Goal: Check status: Check status

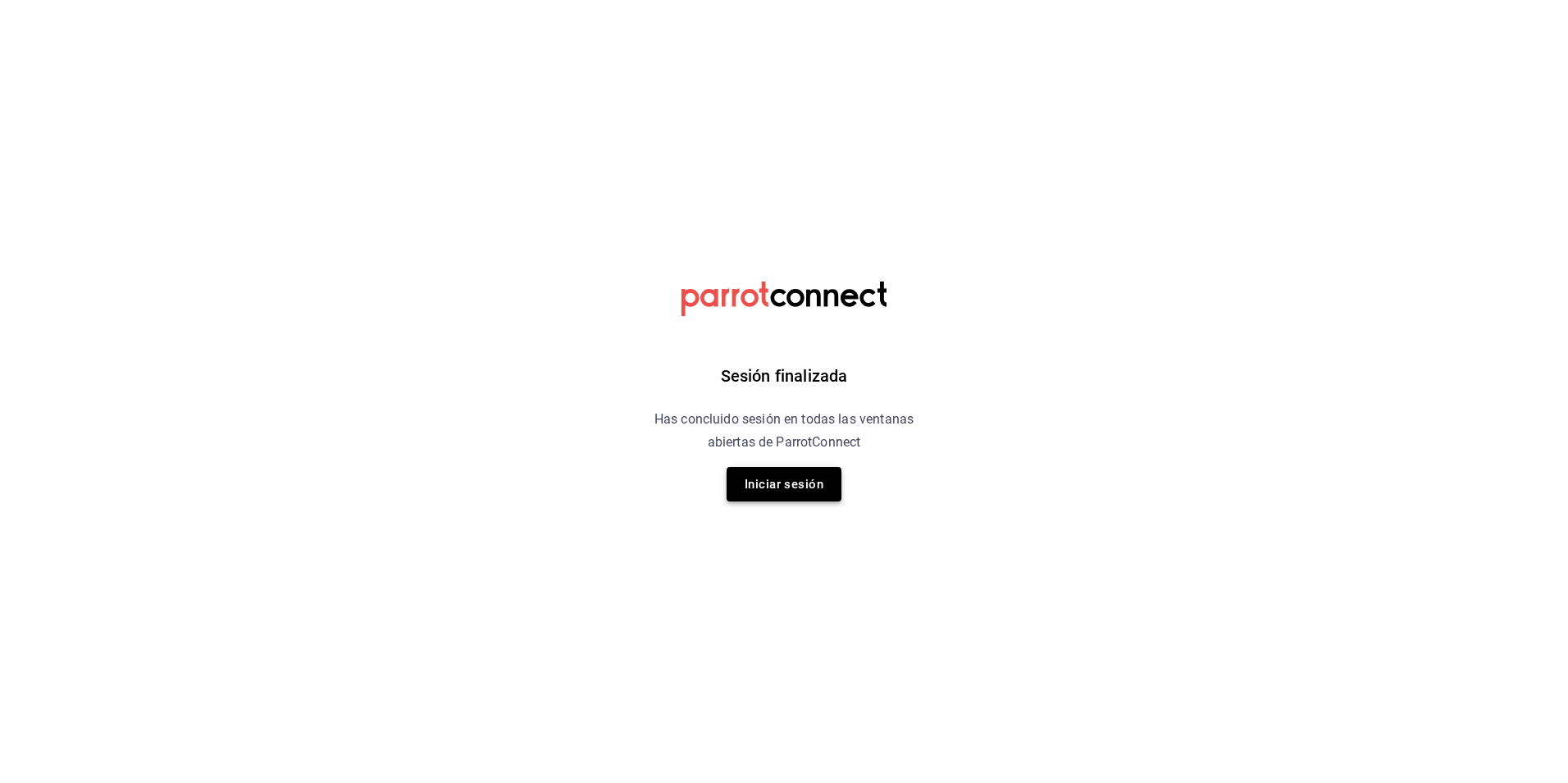
click at [762, 482] on button "Iniciar sesión" at bounding box center [784, 483] width 115 height 34
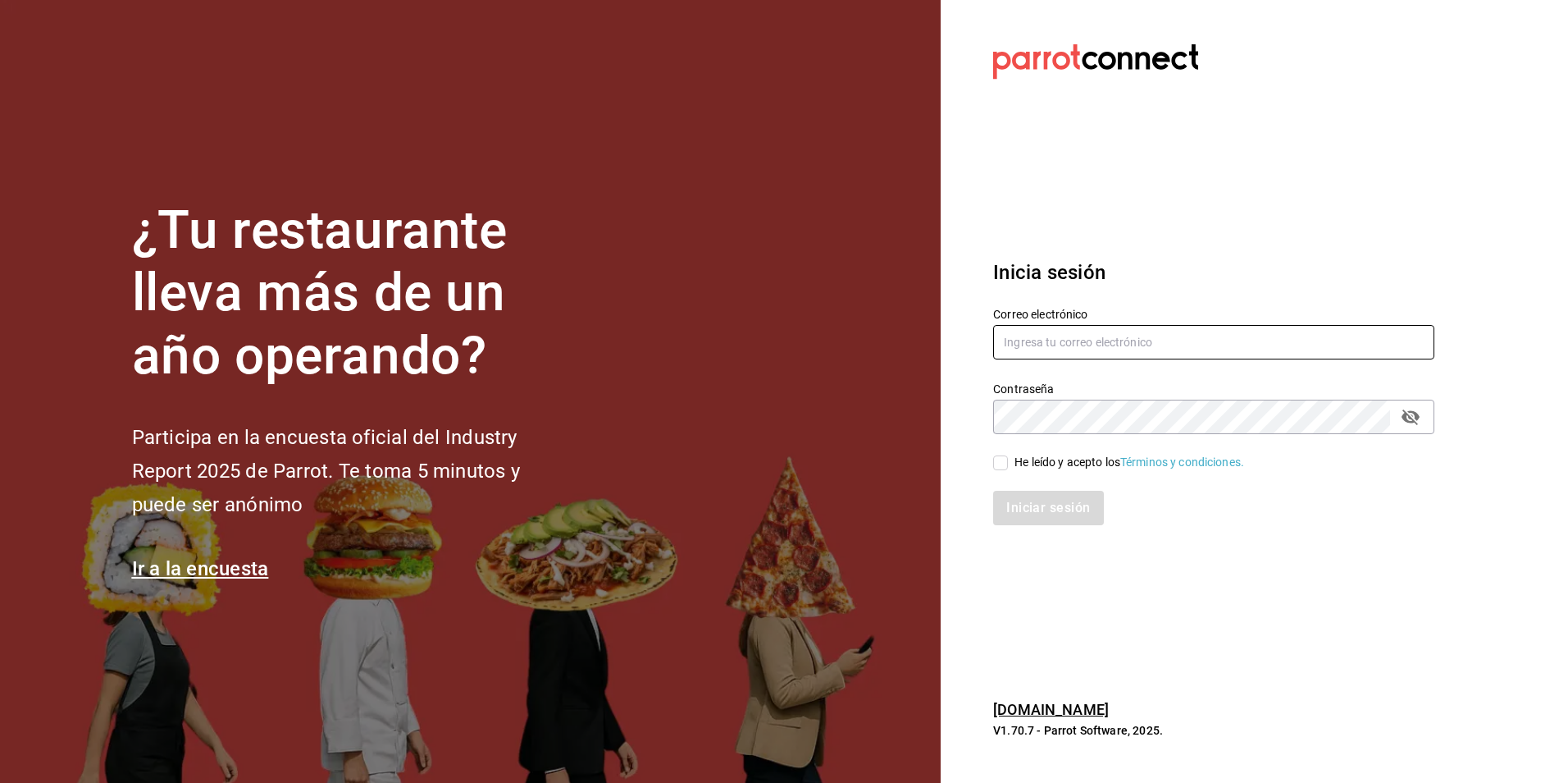
type input "atzhiri.figueroa@costeno.com"
click at [1008, 467] on label "He leído y acepto los Términos y condiciones." at bounding box center [1118, 463] width 251 height 18
click at [1008, 467] on input "He leído y acepto los Términos y condiciones." at bounding box center [1000, 462] width 15 height 15
checkbox input "true"
click at [1021, 498] on button "Iniciar sesión" at bounding box center [1049, 508] width 111 height 34
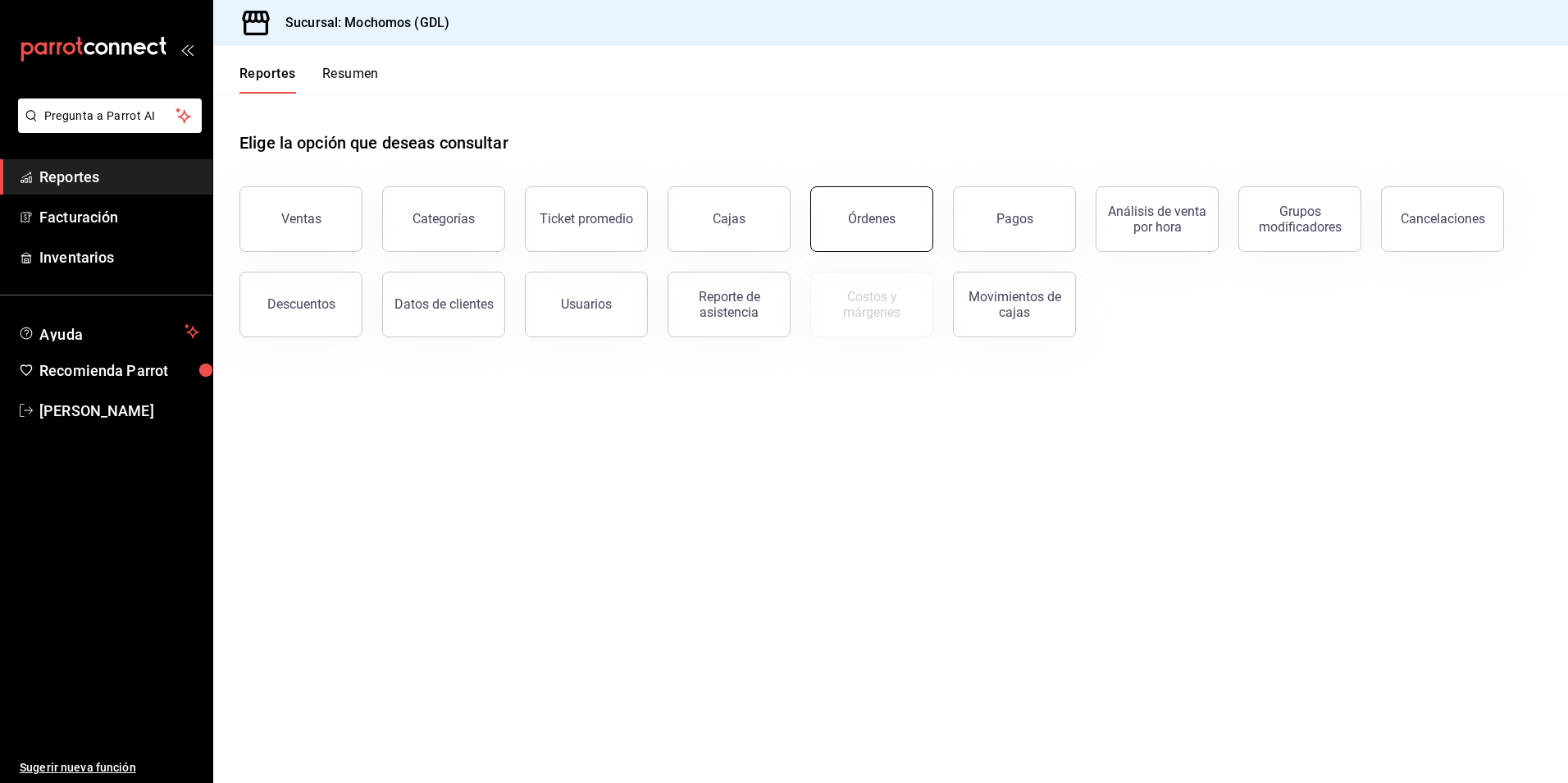
click at [851, 196] on button "Órdenes" at bounding box center [871, 219] width 123 height 65
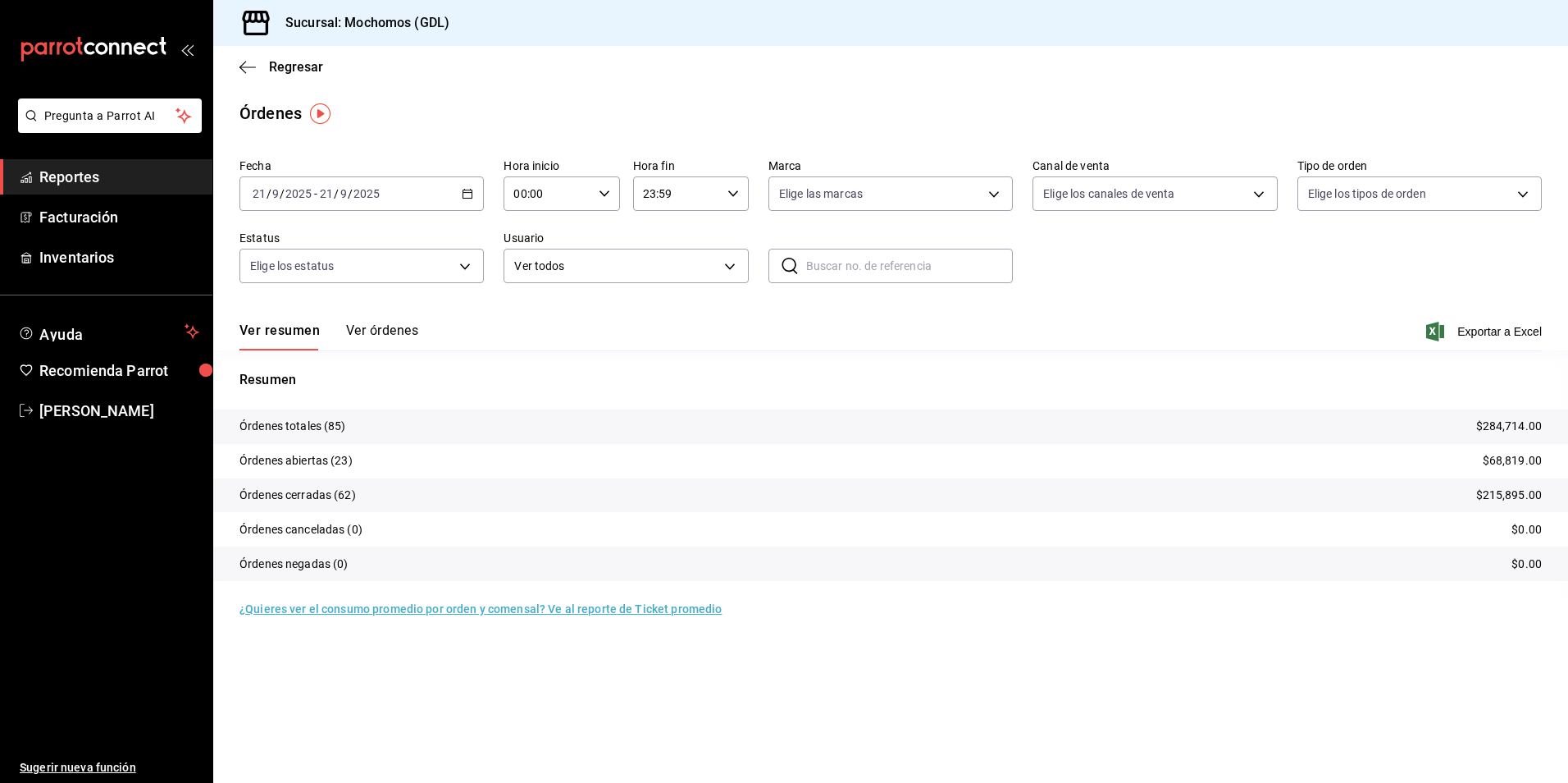
click at [522, 196] on input "00:00" at bounding box center [547, 194] width 88 height 33
click at [532, 268] on span "05" at bounding box center [532, 268] width 32 height 13
type input "05:00"
click at [705, 236] on div at bounding box center [784, 392] width 1568 height 783
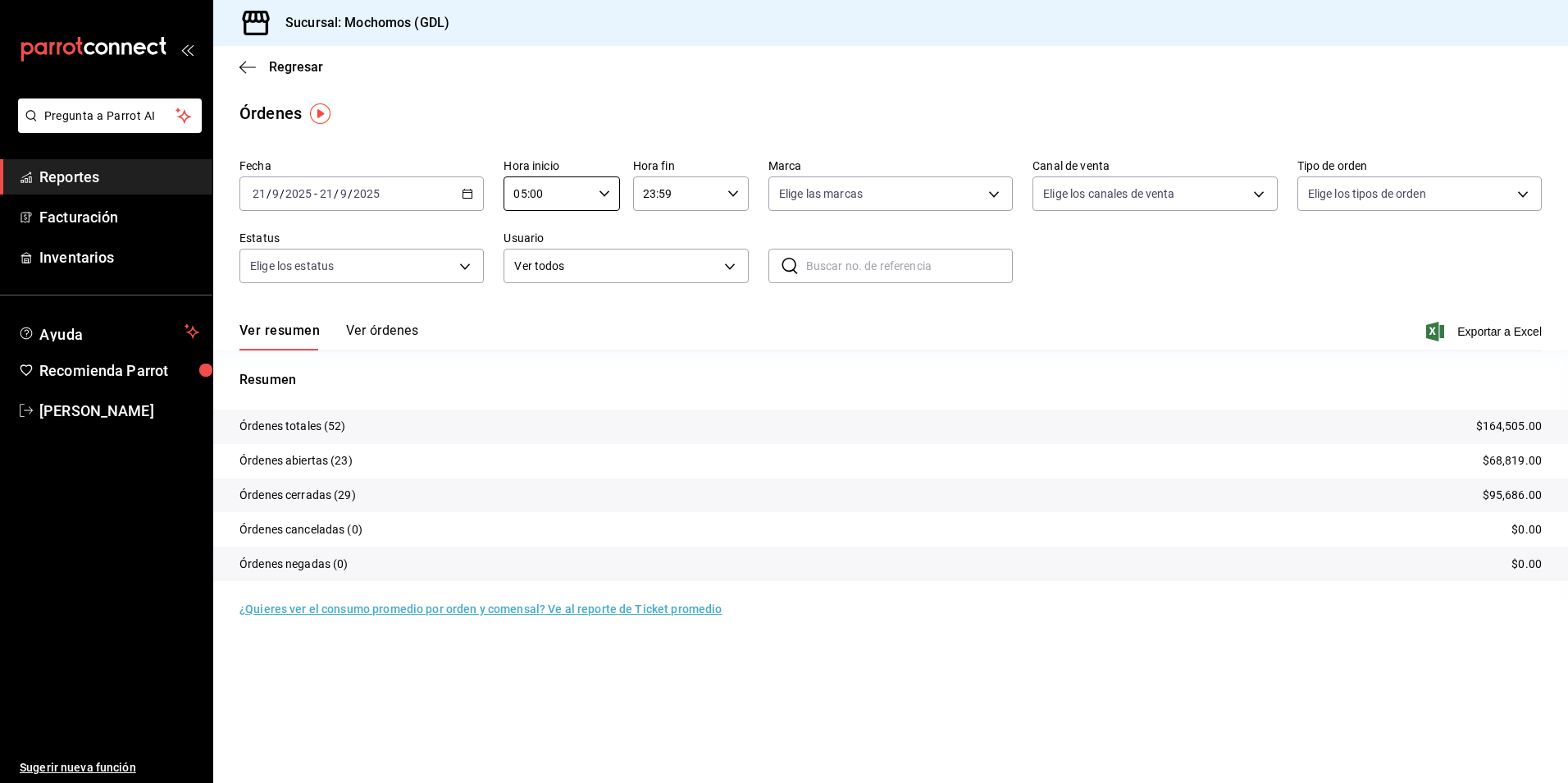
click at [785, 190] on body "Pregunta a Parrot AI Reportes Facturación Inventarios Ayuda Recomienda Parrot […" at bounding box center [784, 392] width 1568 height 783
click at [785, 309] on input "checkbox" at bounding box center [785, 312] width 15 height 15
checkbox input "true"
click at [981, 265] on li "Ver todas" at bounding box center [890, 256] width 243 height 49
type input "36c25d4a-7cb0-456c-a434-e981d54830bc,9cac9703-0c5a-4d8b-addd-5b6b571d65b9"
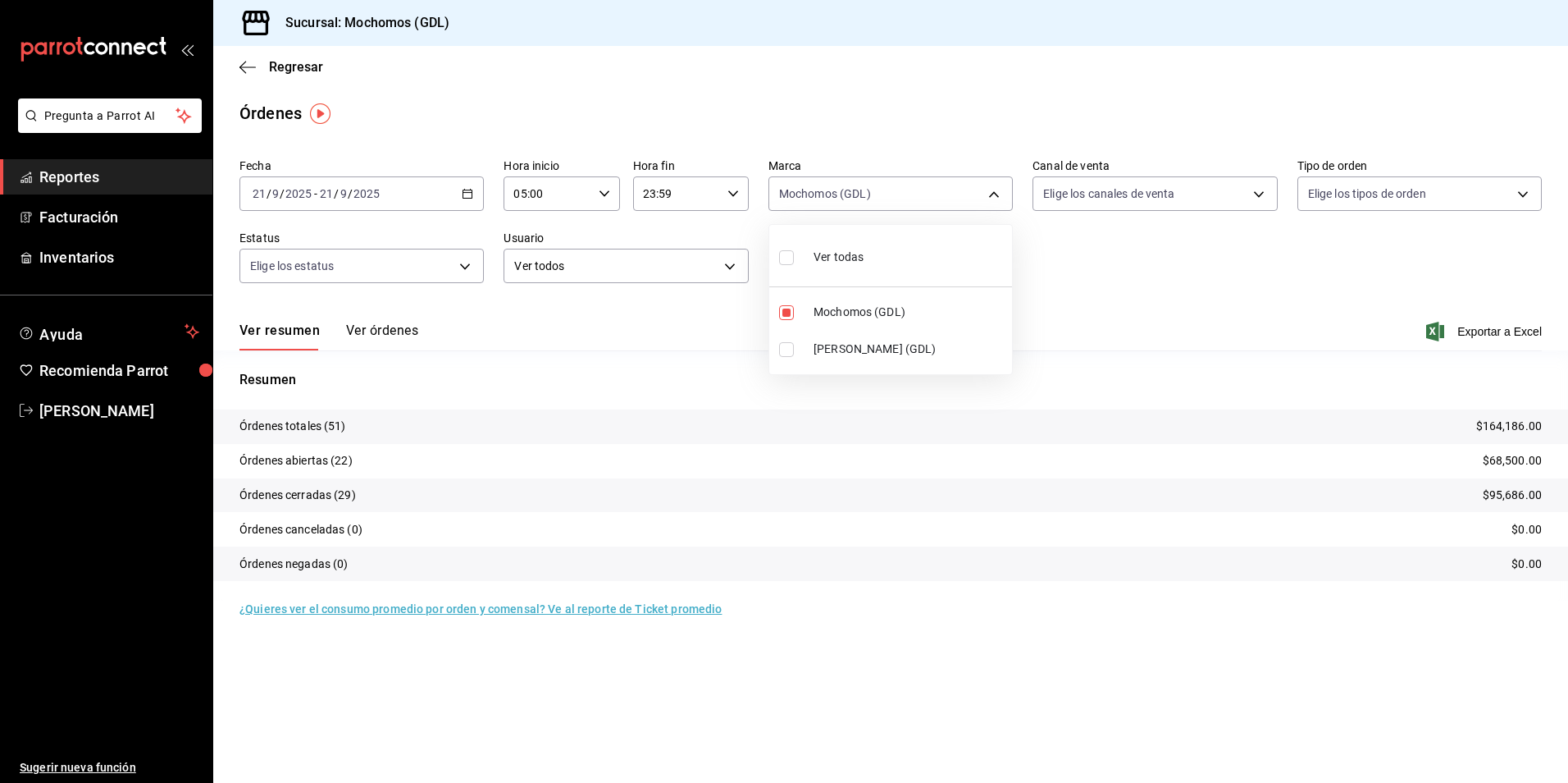
checkbox input "true"
click at [784, 354] on input "checkbox" at bounding box center [785, 349] width 15 height 15
checkbox input "false"
type input "36c25d4a-7cb0-456c-a434-e981d54830bc"
checkbox input "false"
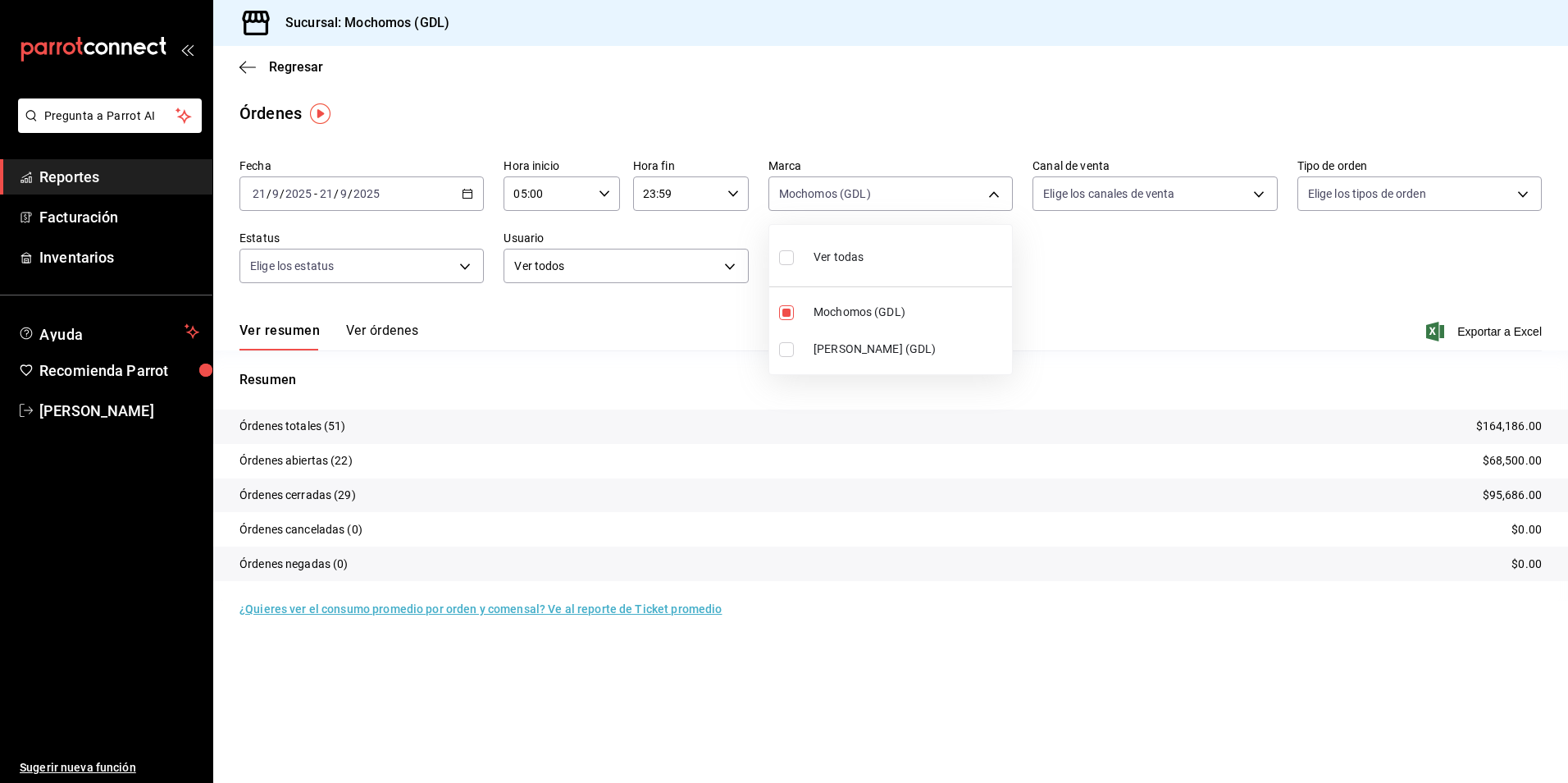
click at [1067, 282] on div at bounding box center [784, 392] width 1568 height 783
click at [1068, 201] on body "Pregunta a Parrot AI Reportes Facturación Inventarios Ayuda Recomienda Parrot […" at bounding box center [784, 392] width 1568 height 783
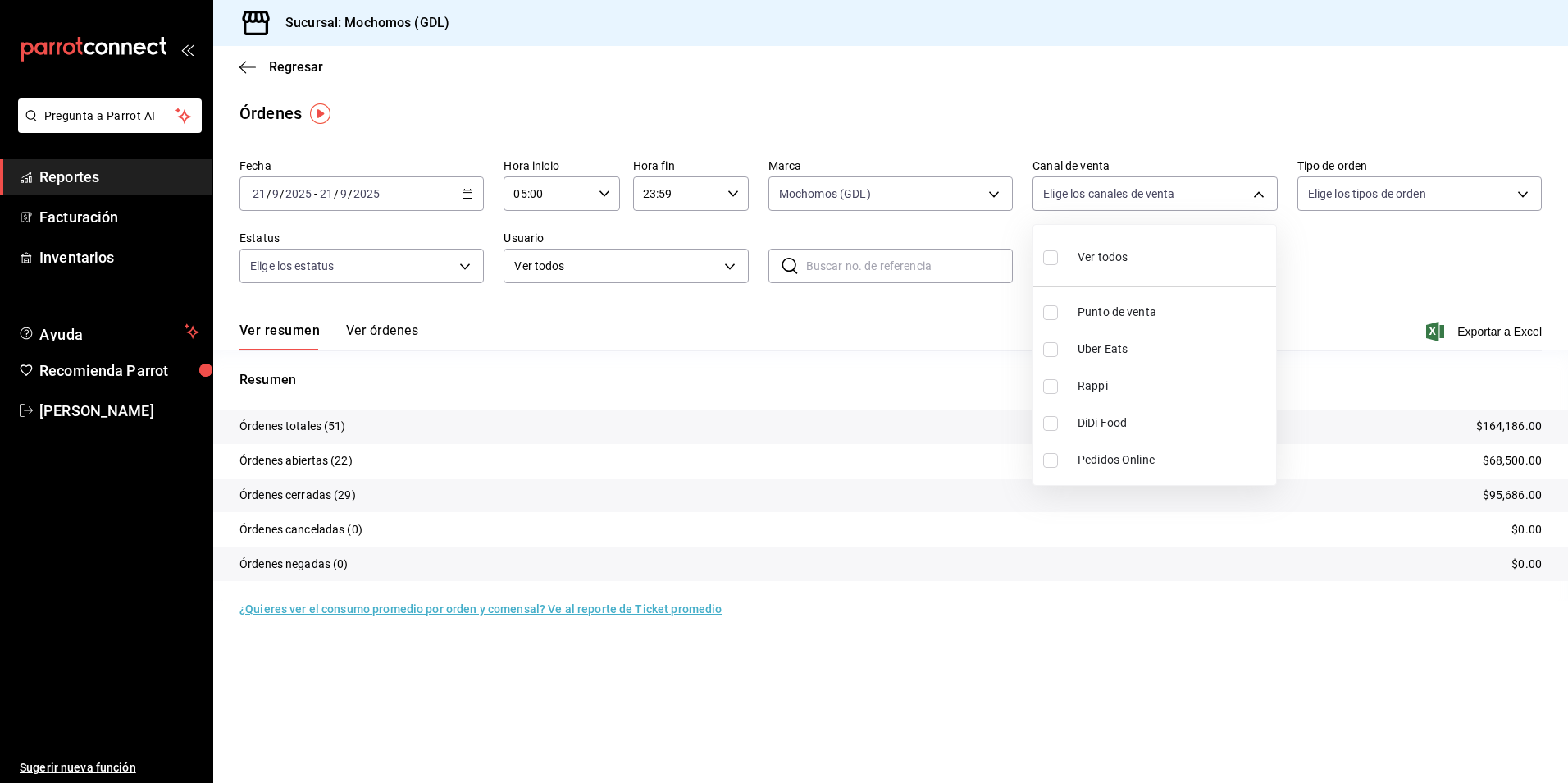
click at [1046, 256] on input "checkbox" at bounding box center [1050, 257] width 15 height 15
checkbox input "true"
type input "PARROT,UBER_EATS,RAPPI,DIDI_FOOD,ONLINE"
checkbox input "true"
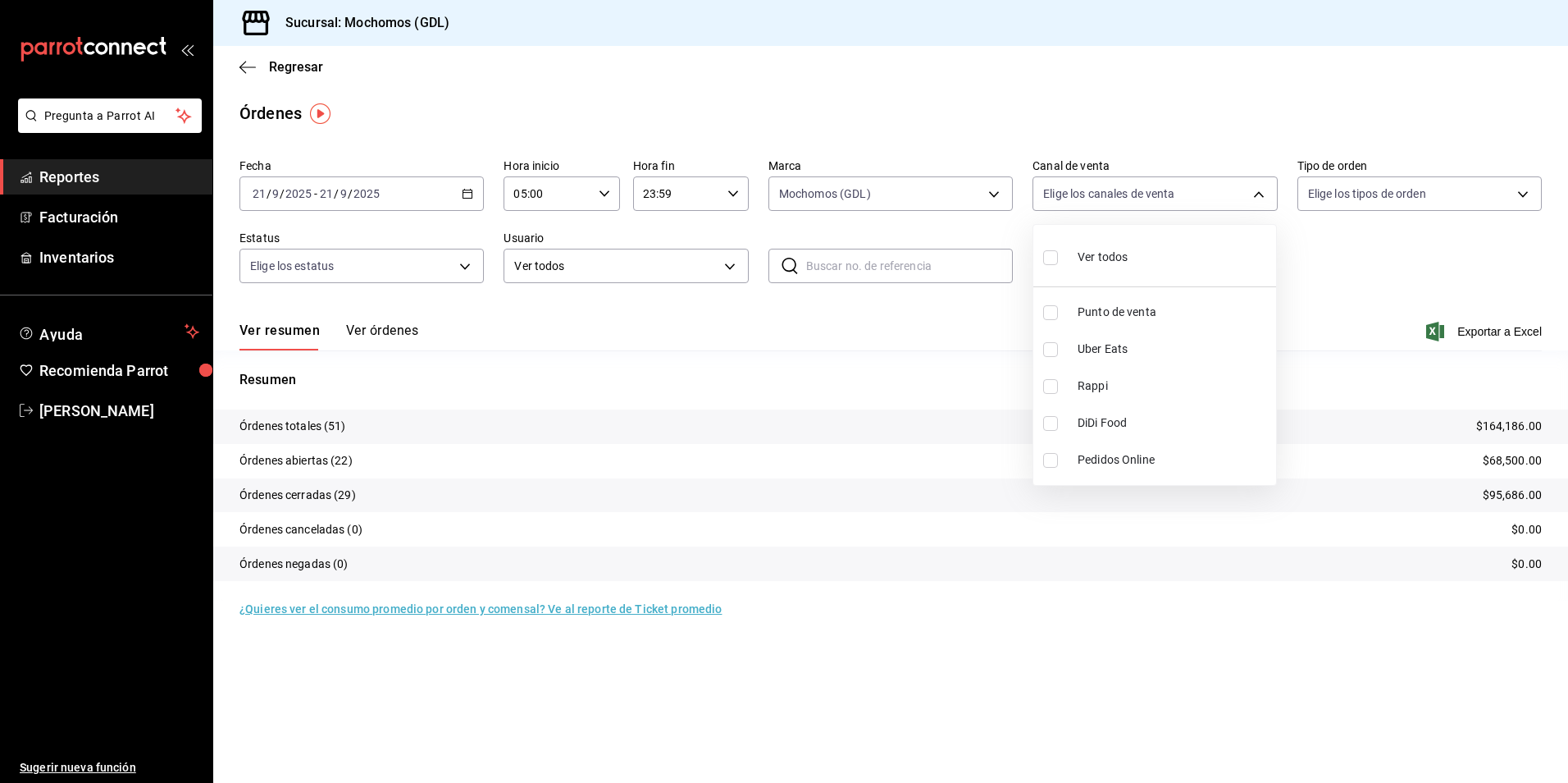
checkbox input "true"
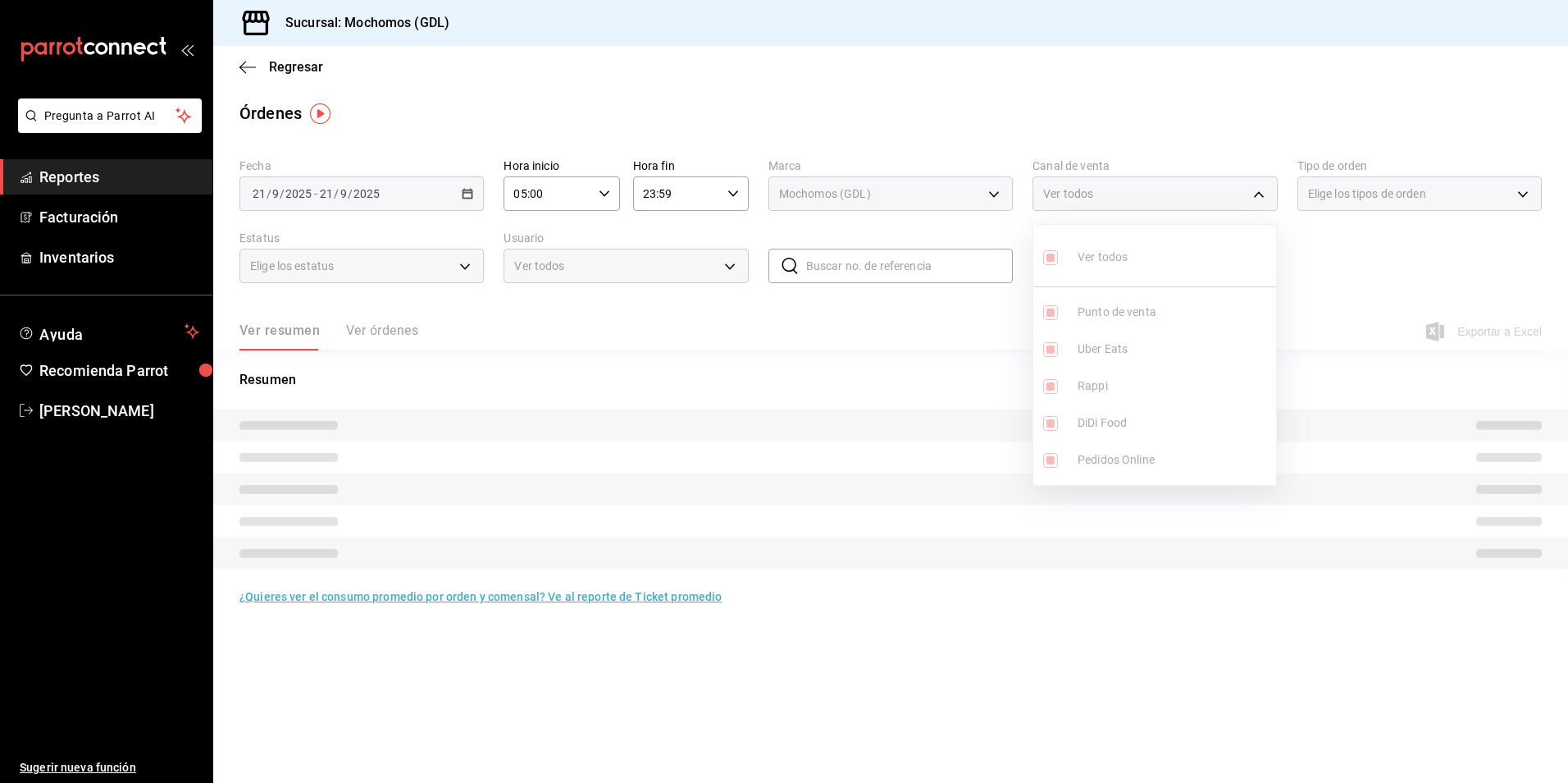
click at [1343, 242] on div at bounding box center [784, 392] width 1568 height 783
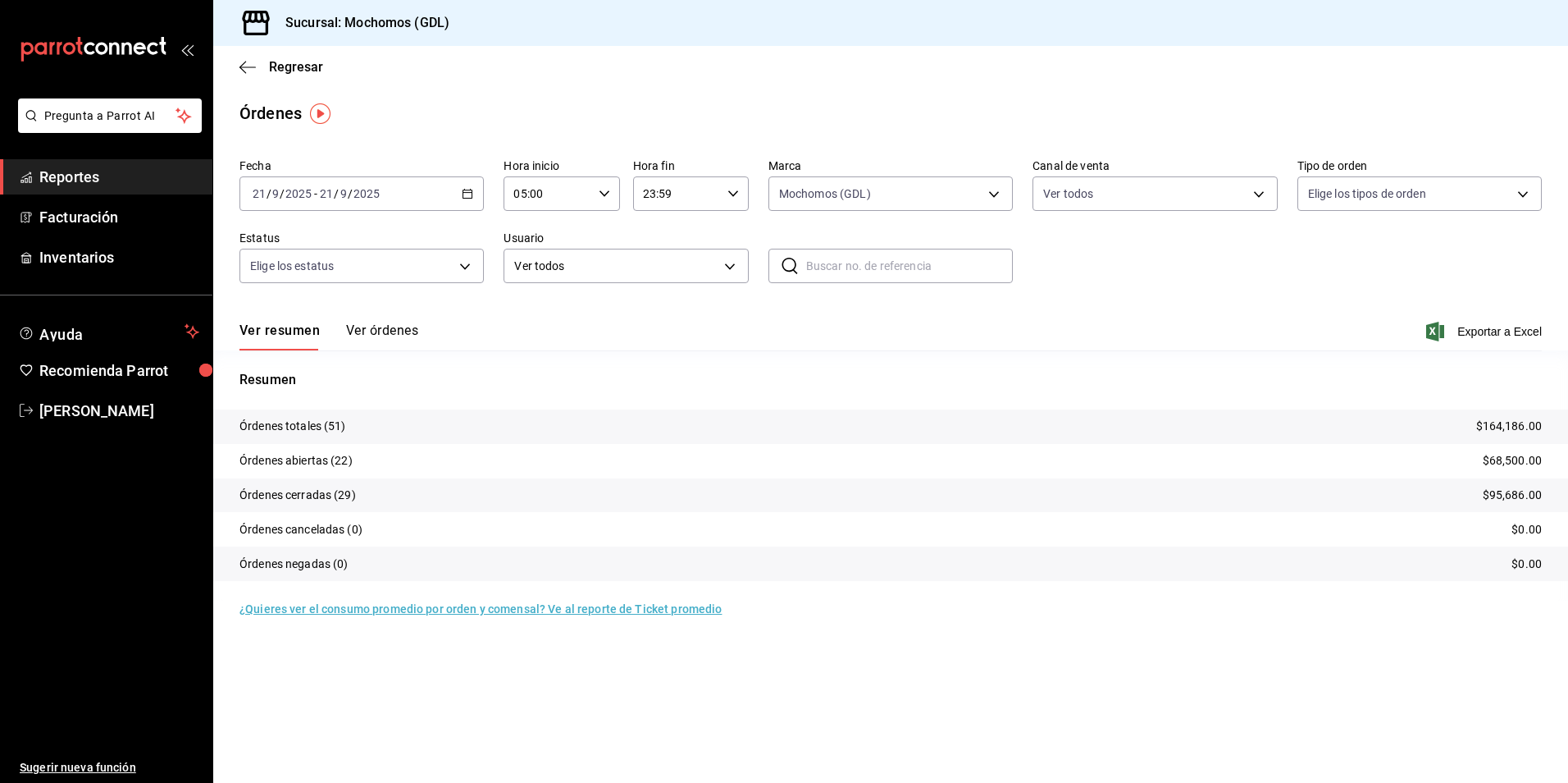
click at [1347, 212] on div "Ver todos Punto de venta Uber Eats Rappi DiDi Food Pedidos Online" at bounding box center [784, 392] width 1568 height 783
click at [1330, 201] on body "Pregunta a Parrot AI Reportes Facturación Inventarios Ayuda Recomienda Parrot […" at bounding box center [784, 392] width 1568 height 783
click at [1311, 270] on div "Ver todos" at bounding box center [1349, 256] width 85 height 35
type input "c3d0baef-30c0-4718-9d76-caab43e27316,13c4cc4a-99d2-42c0-ba96-c3de8c08c13d,7b791…"
checkbox input "true"
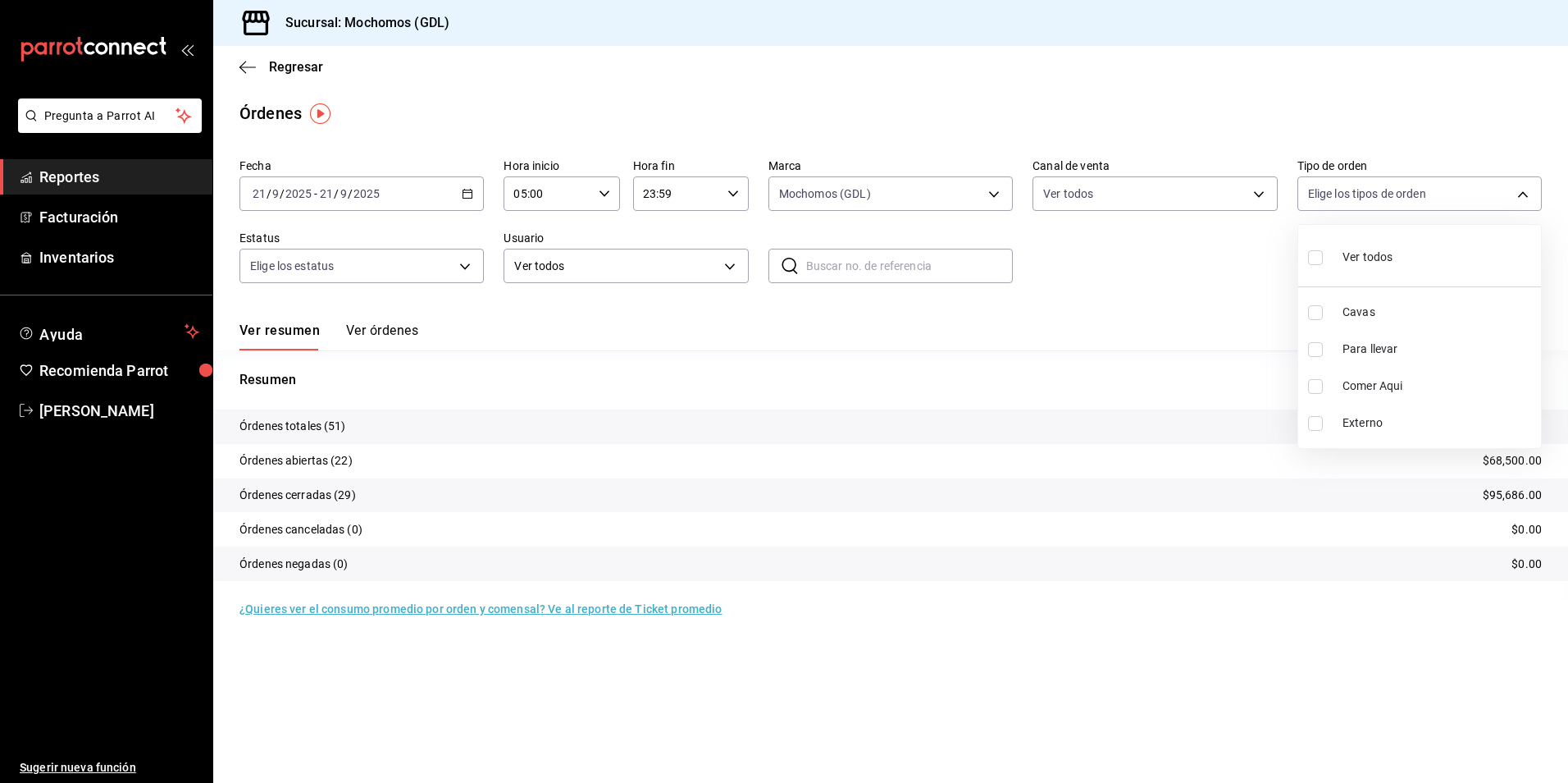
checkbox input "true"
click at [1155, 275] on div at bounding box center [784, 392] width 1568 height 783
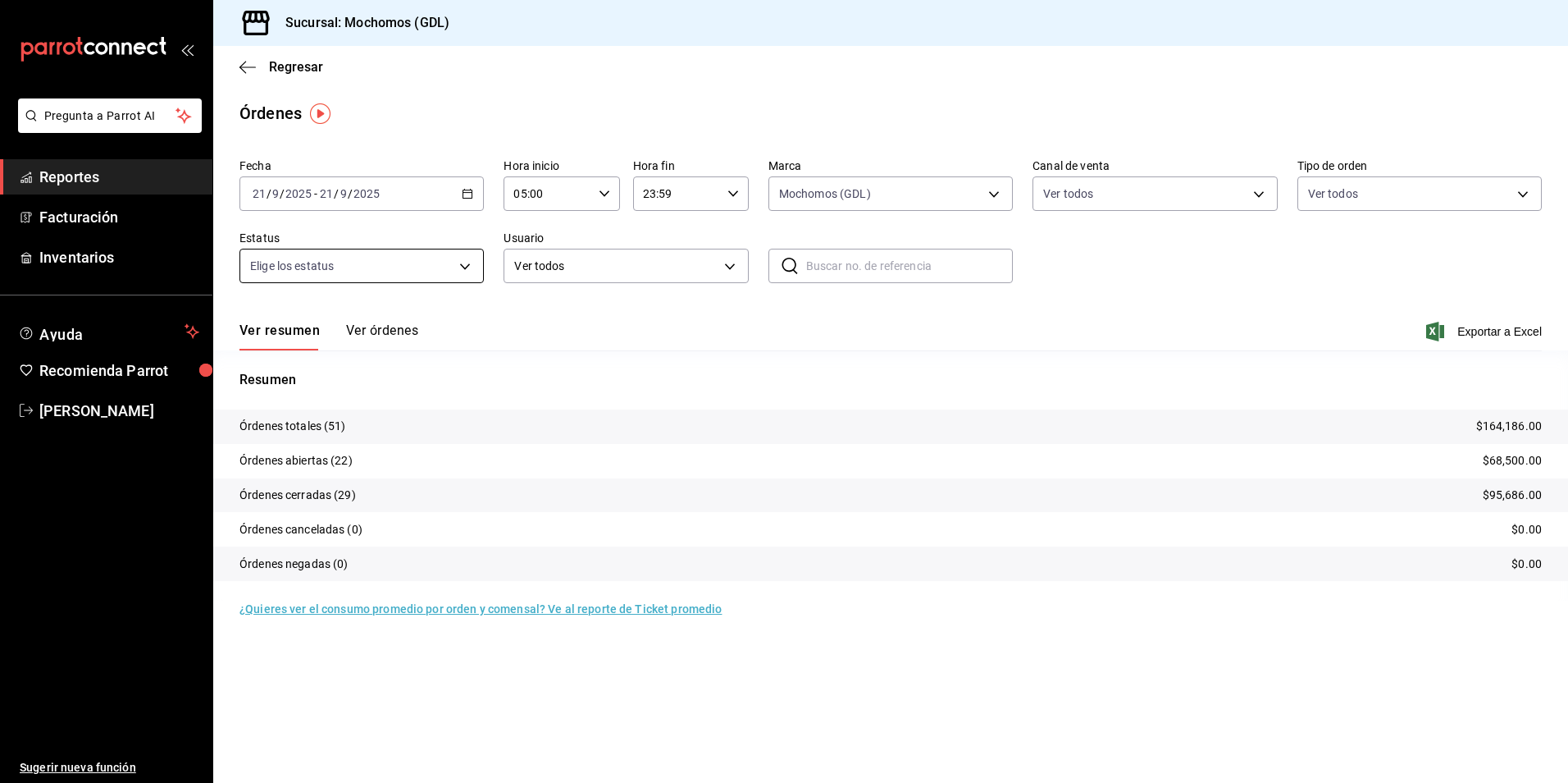
click at [362, 273] on body "Pregunta a Parrot AI Reportes Facturación Inventarios Ayuda Recomienda Parrot […" at bounding box center [784, 392] width 1568 height 783
click at [253, 322] on input "checkbox" at bounding box center [257, 329] width 15 height 15
checkbox input "true"
type input "DENIED,FINISHED,CANCELED,OPEN"
checkbox input "true"
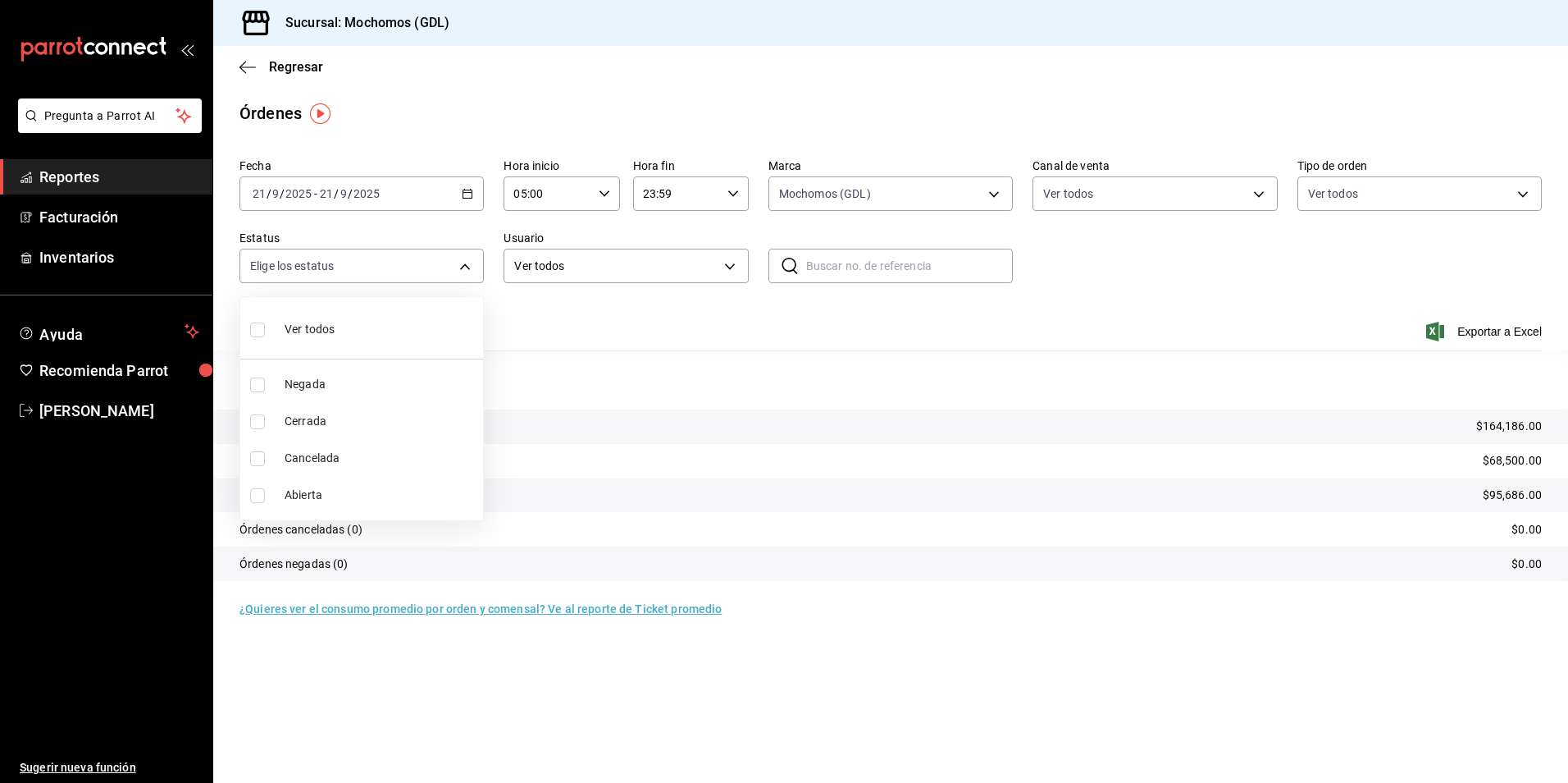
checkbox input "true"
click at [712, 331] on div at bounding box center [784, 392] width 1568 height 783
